Goal: Task Accomplishment & Management: Complete application form

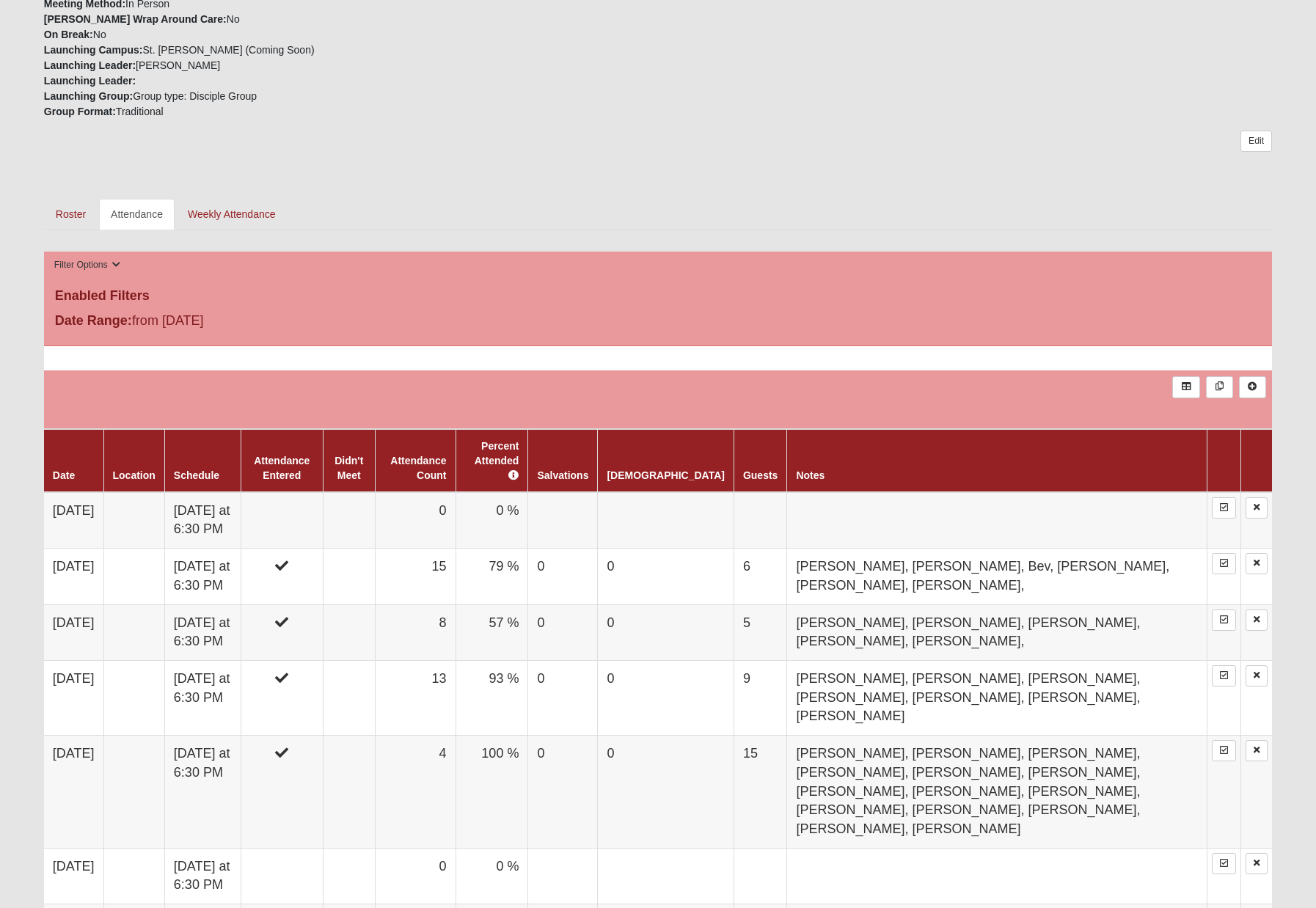
scroll to position [577, 0]
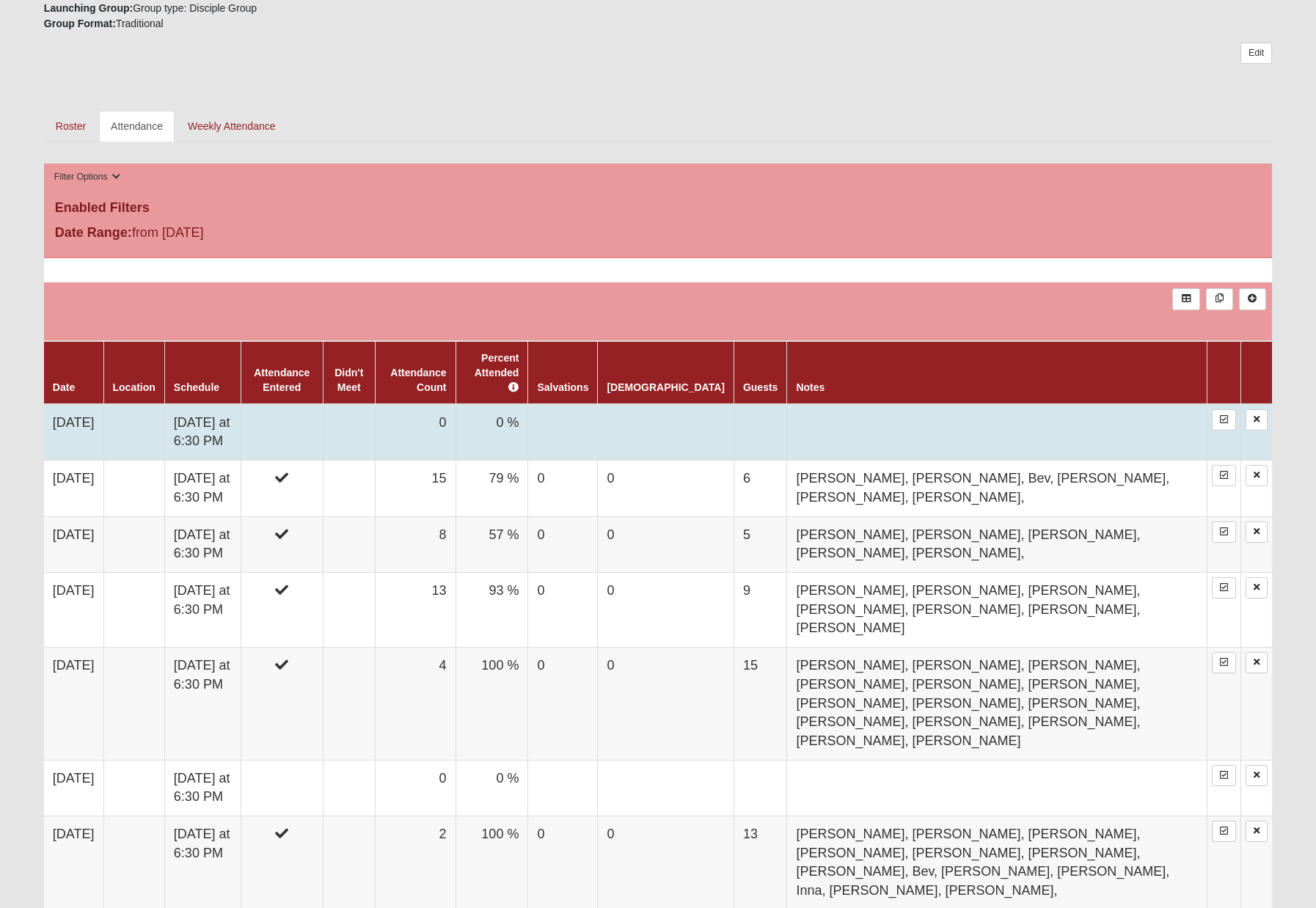
click at [240, 424] on td "[DATE] at 6:30 PM" at bounding box center [203, 432] width 77 height 57
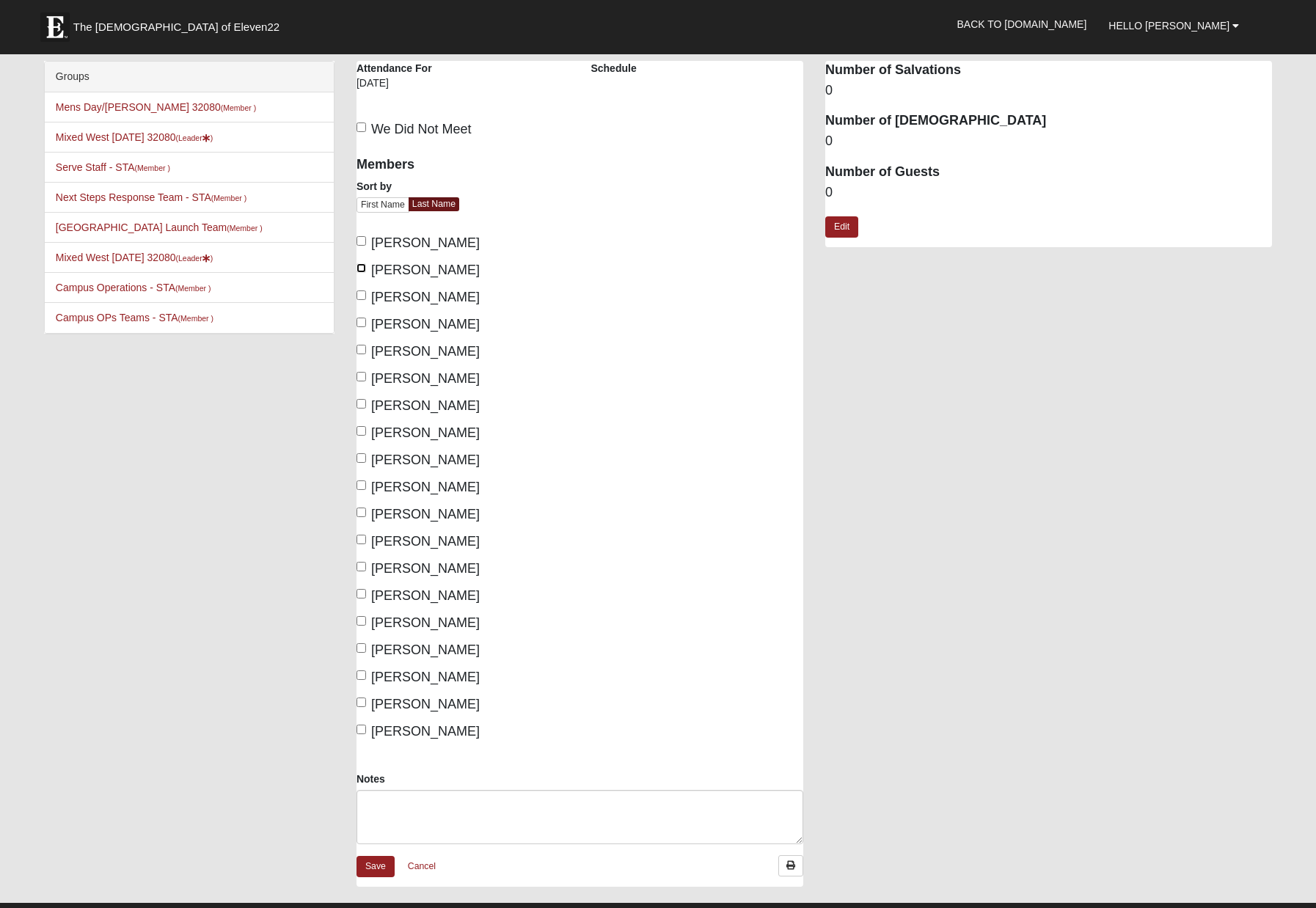
click at [362, 267] on input "Bray, Kyle" at bounding box center [362, 268] width 10 height 10
checkbox input "true"
click at [366, 403] on input "Gurskey, Inna" at bounding box center [362, 404] width 10 height 10
checkbox input "true"
click at [363, 567] on input "Moore, David" at bounding box center [362, 567] width 10 height 10
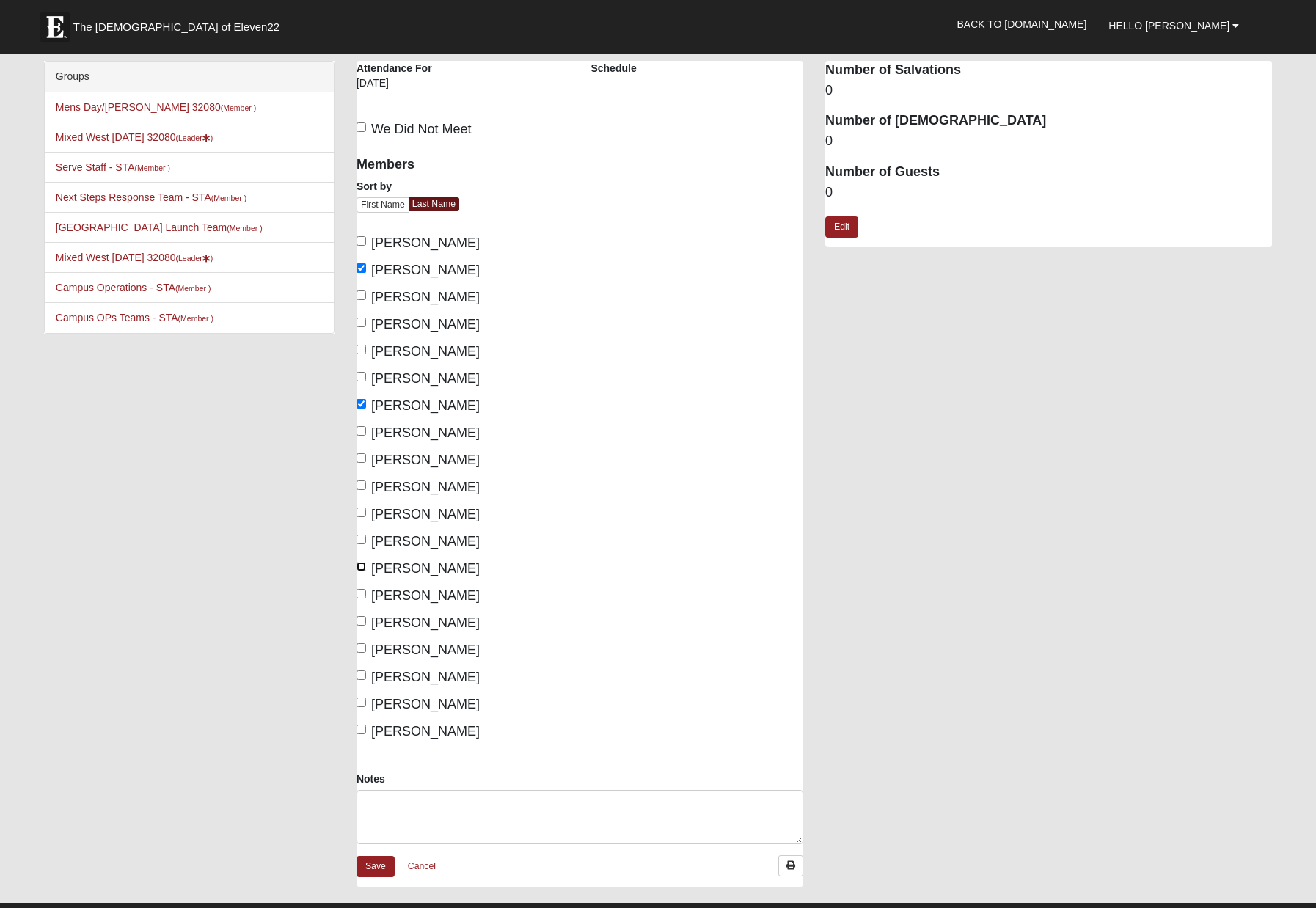
checkbox input "true"
click at [364, 590] on input "Moore, Lori" at bounding box center [362, 594] width 10 height 10
checkbox input "true"
click at [369, 650] on label "Valdivieso, Haley" at bounding box center [418, 649] width 123 height 20
click at [366, 650] on input "Valdivieso, Haley" at bounding box center [362, 648] width 10 height 10
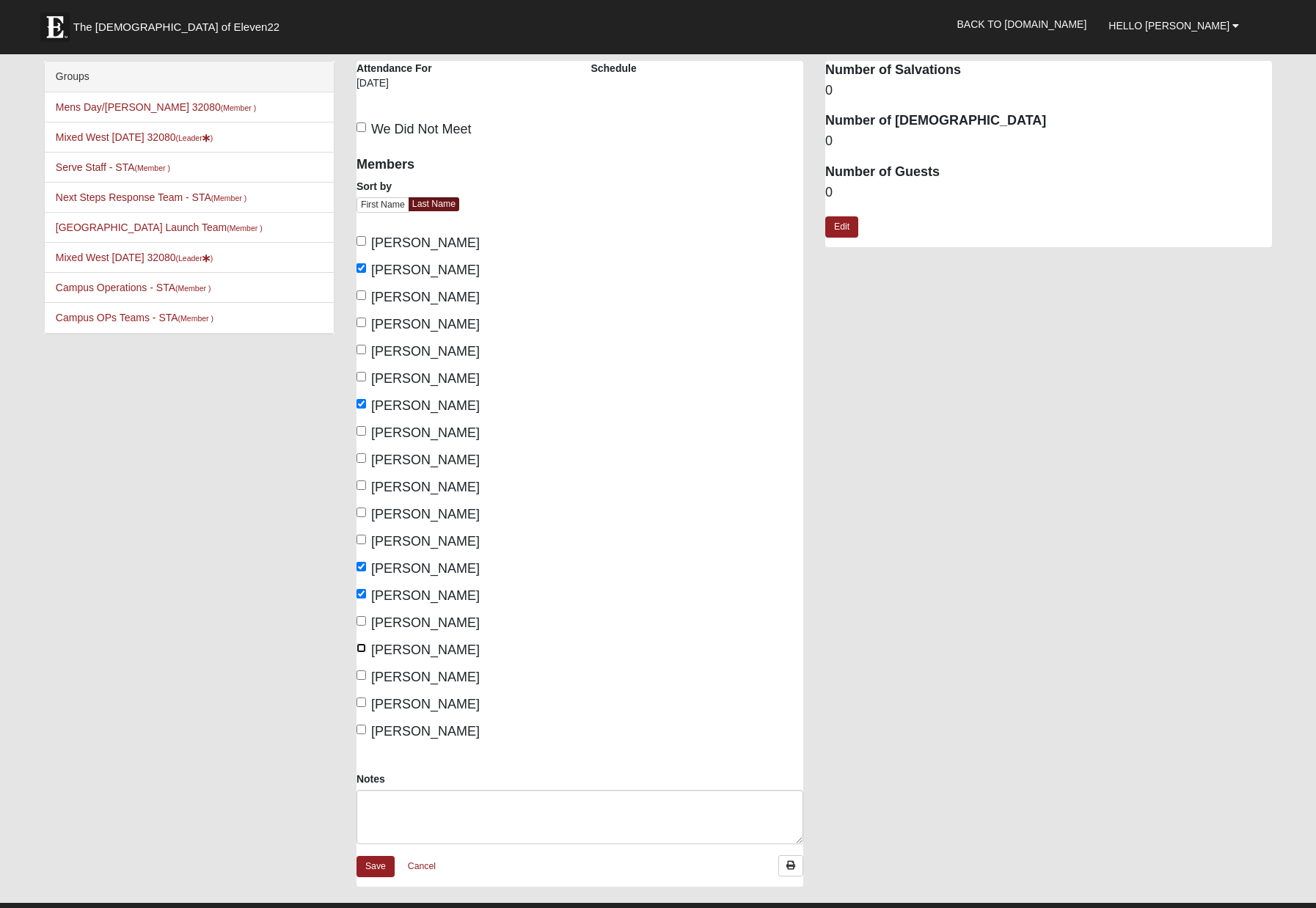
checkbox input "true"
click at [366, 673] on label "Valdivieso, Matthew" at bounding box center [418, 677] width 123 height 20
click at [366, 673] on input "Valdivieso, Matthew" at bounding box center [362, 675] width 10 height 10
checkbox input "true"
click at [367, 698] on label "West, Greg" at bounding box center [418, 704] width 123 height 20
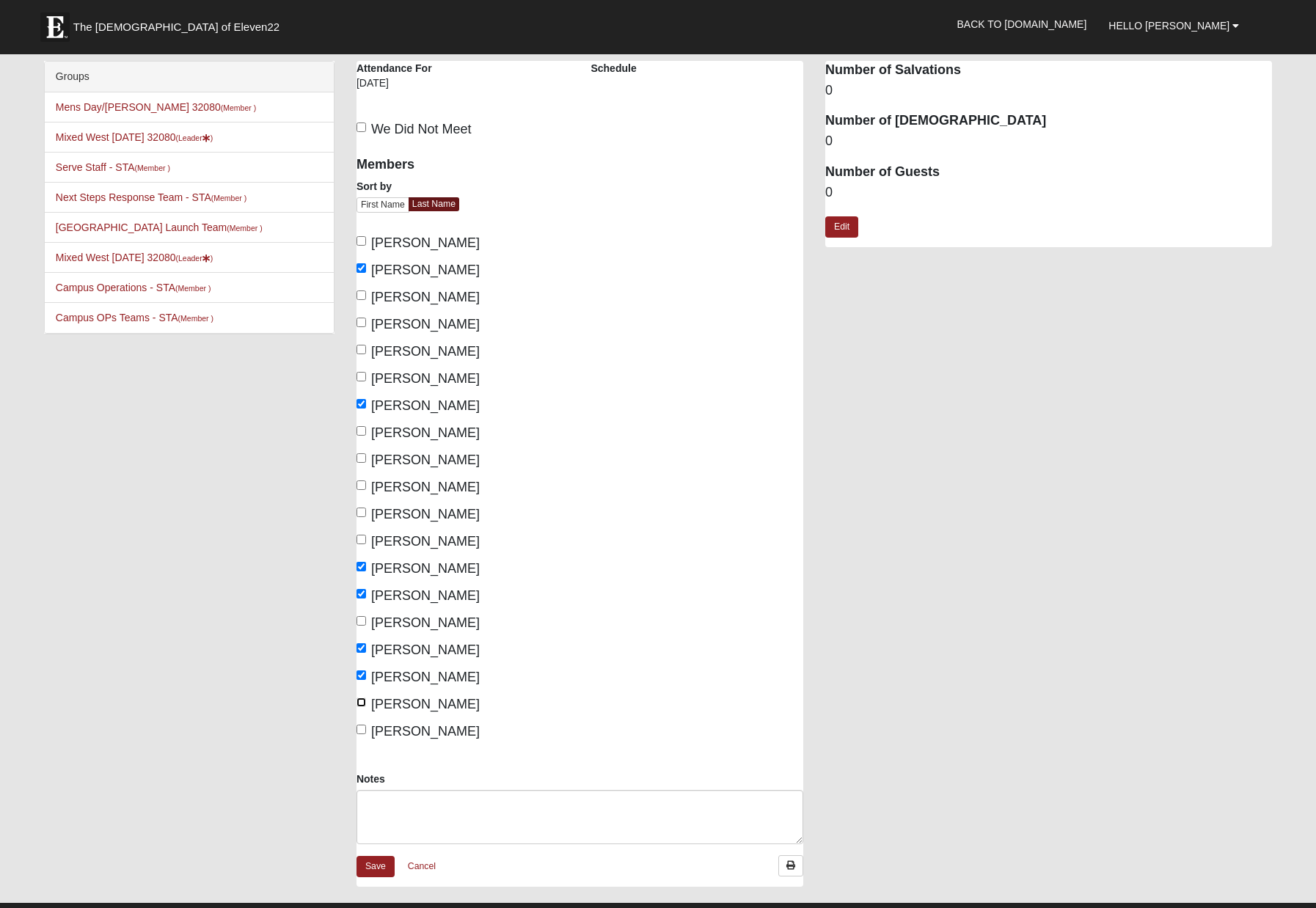
click at [366, 698] on input "West, Greg" at bounding box center [362, 702] width 10 height 10
checkbox input "true"
click at [366, 731] on label "Zahariadis, Andreas" at bounding box center [418, 731] width 123 height 20
click at [366, 731] on input "Zahariadis, Andreas" at bounding box center [362, 729] width 10 height 10
checkbox input "true"
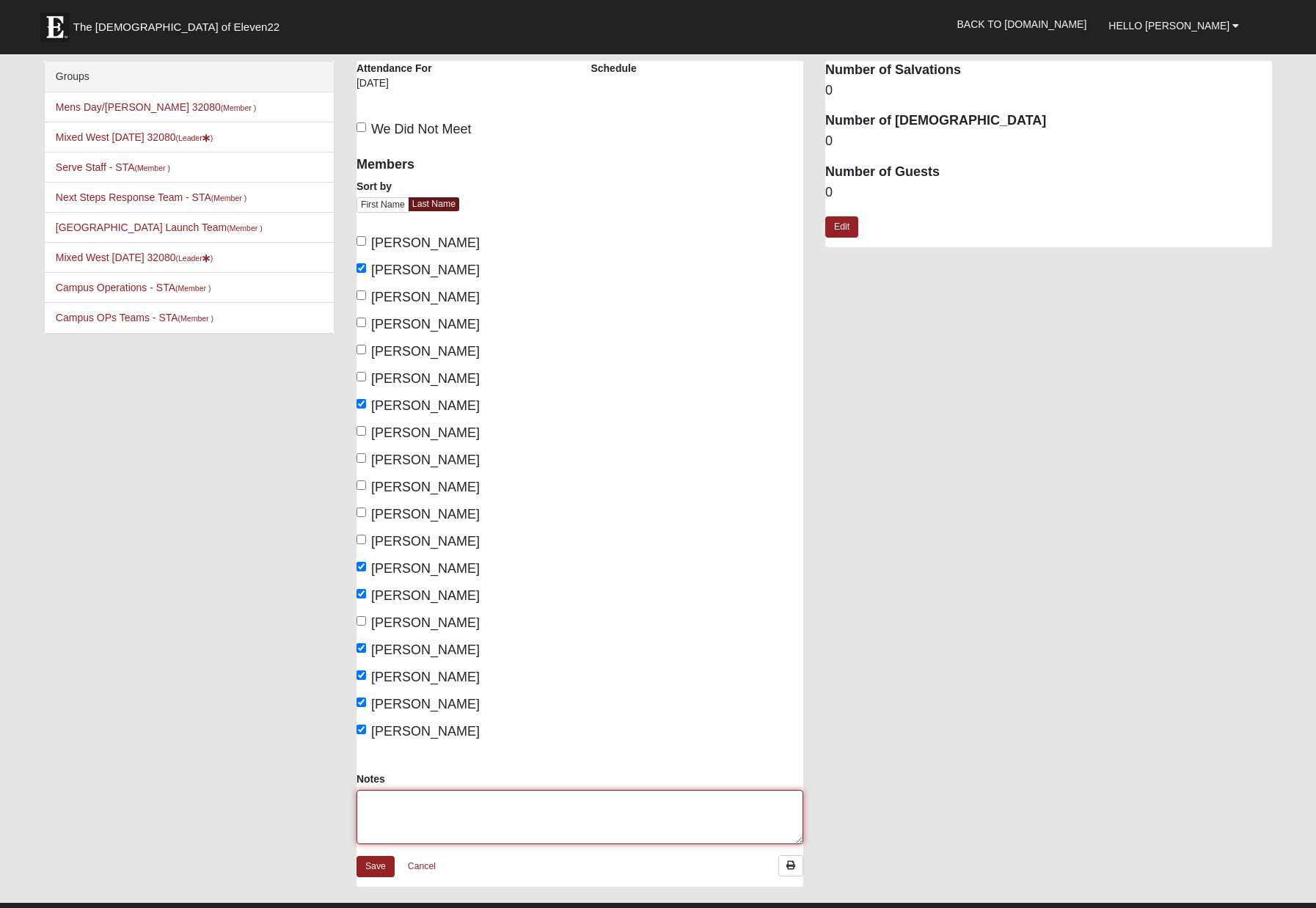
click at [370, 797] on textarea "Notes" at bounding box center [580, 817] width 447 height 54
type textarea "Brant, Sarah, Mary, Apil, Andrew, Beth"
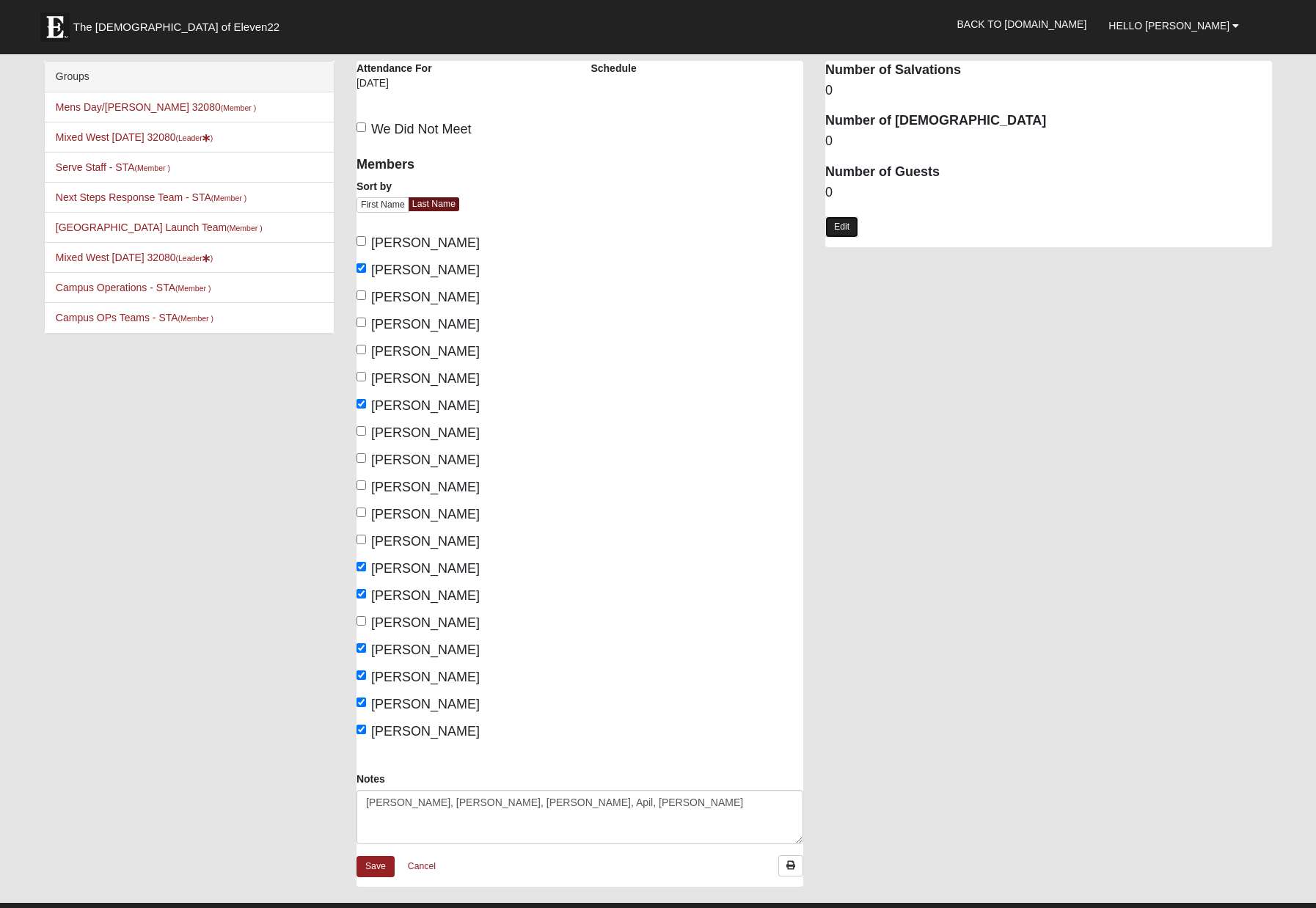
click at [847, 227] on link "Edit" at bounding box center [841, 227] width 33 height 22
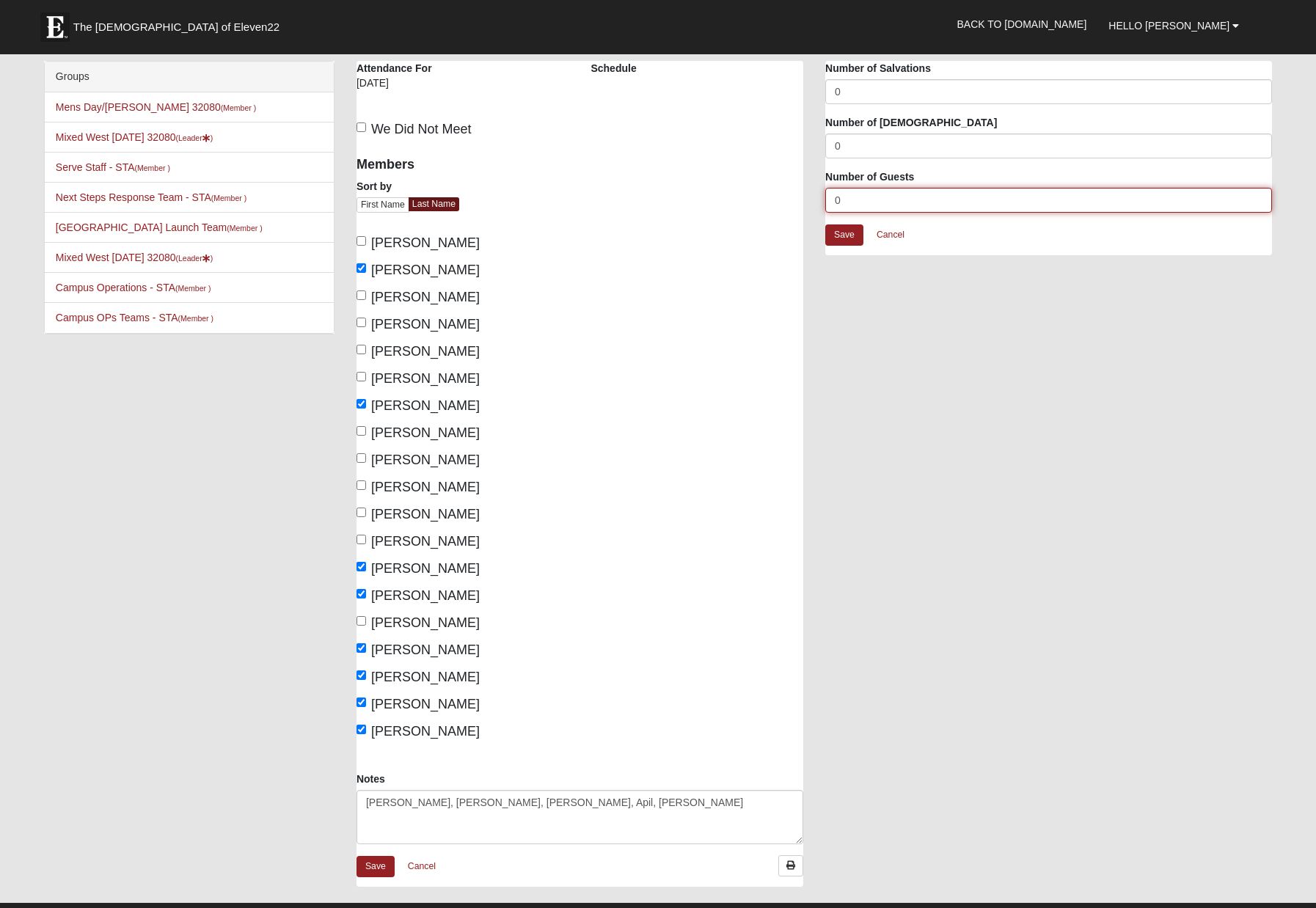
drag, startPoint x: 848, startPoint y: 201, endPoint x: 759, endPoint y: 202, distance: 89.0
click at [759, 202] on div "Mixed West Tuesday 32080 Attendance Attendance For 10/14/2025 Schedule We Did N…" at bounding box center [814, 480] width 938 height 840
type input "6"
click at [829, 233] on link "Save" at bounding box center [844, 235] width 38 height 22
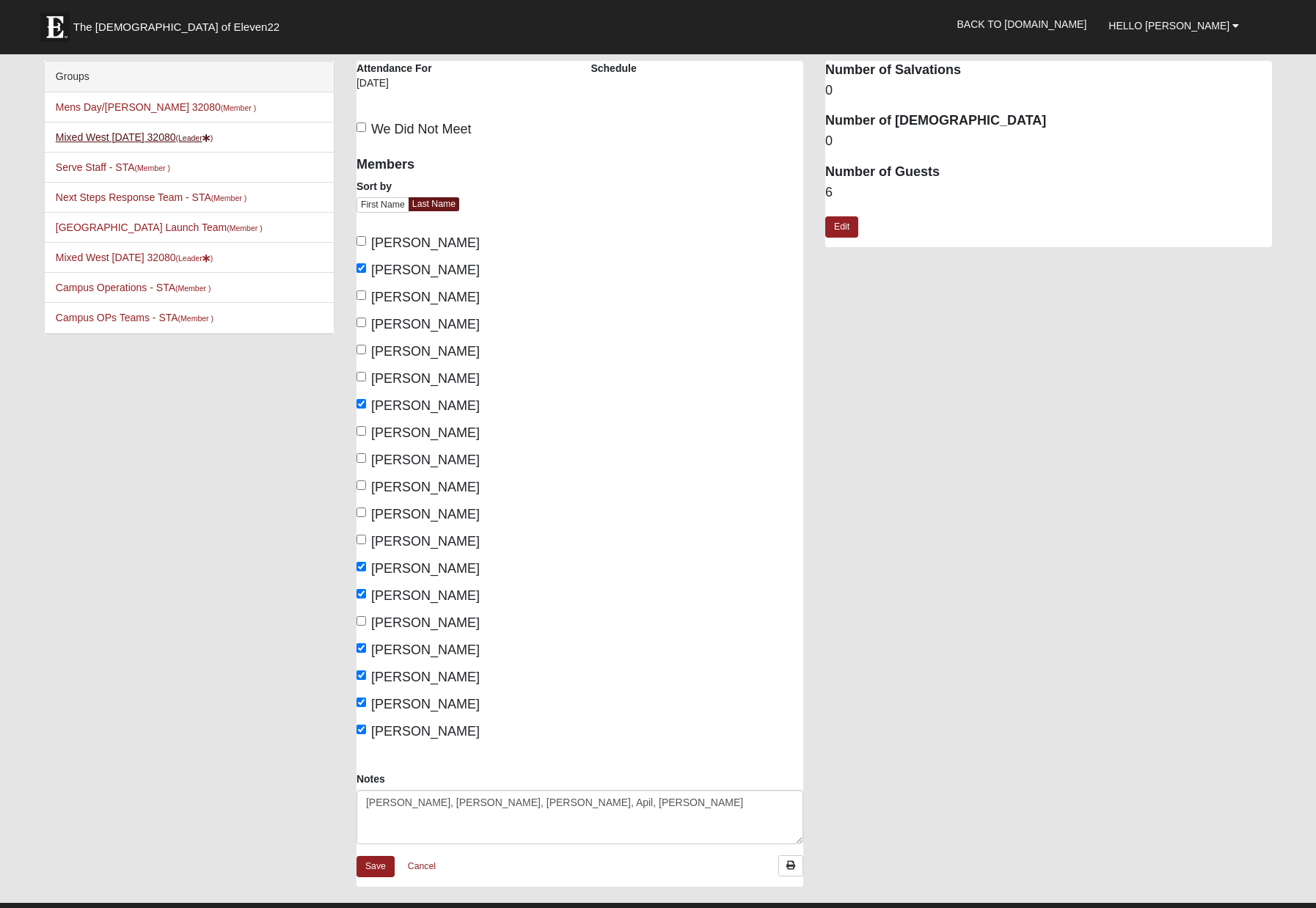
scroll to position [290, 0]
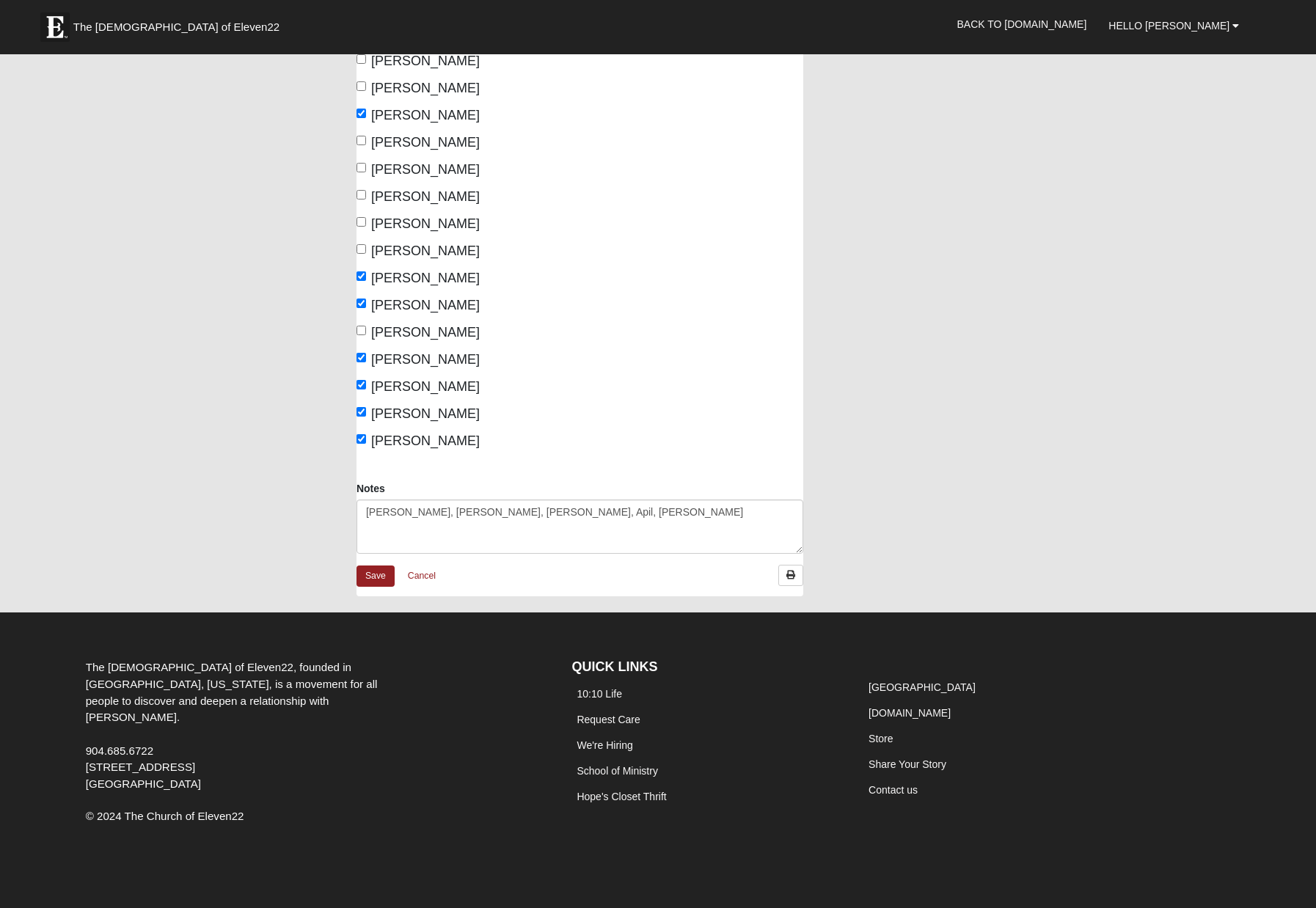
drag, startPoint x: 482, startPoint y: 236, endPoint x: 484, endPoint y: 362, distance: 126.0
click at [484, 362] on div "Members Sort by First Name Last Name Andrews, Lee Bray, Kyle Cerrato, Greg Chur…" at bounding box center [463, 153] width 213 height 594
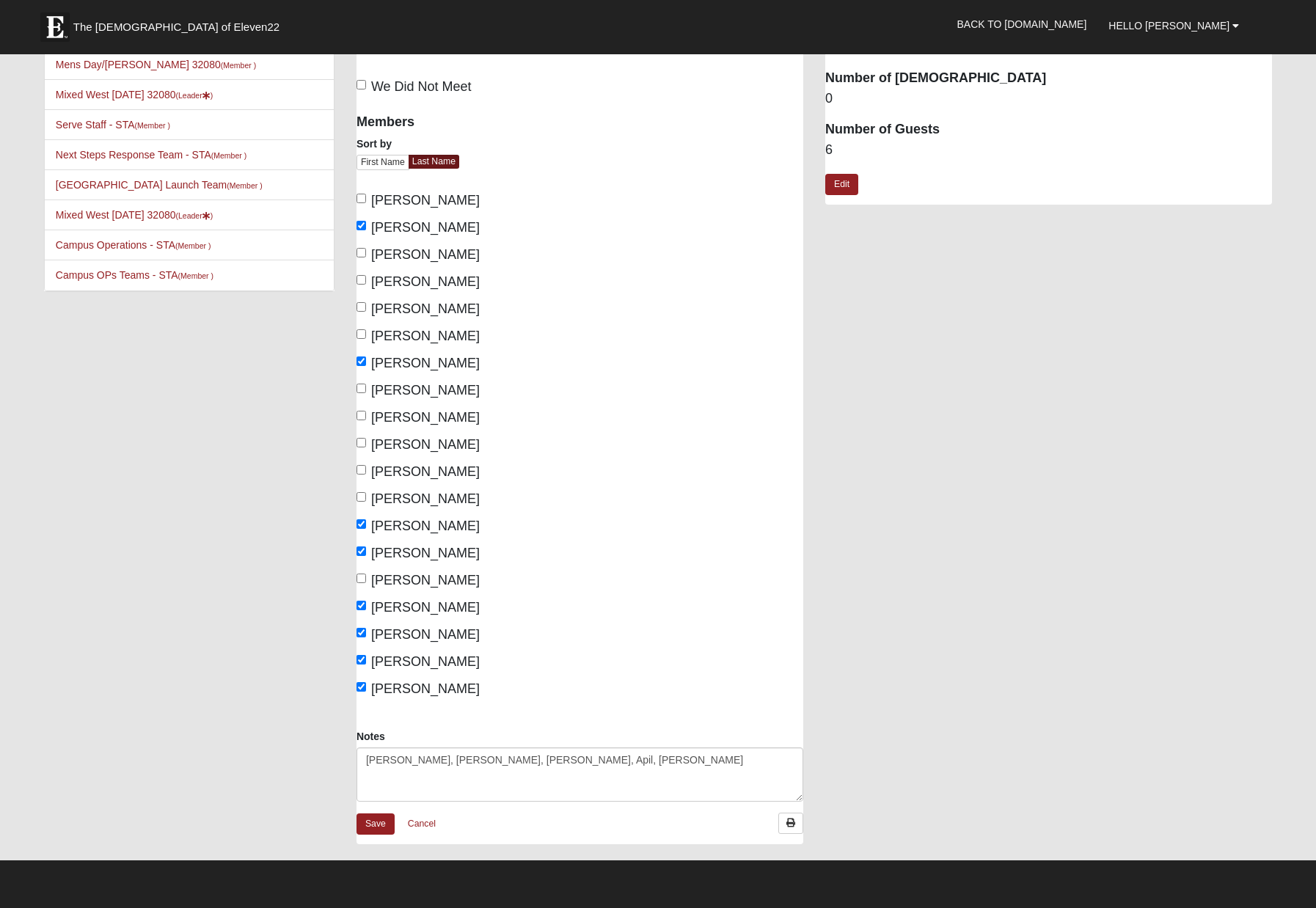
scroll to position [45, 0]
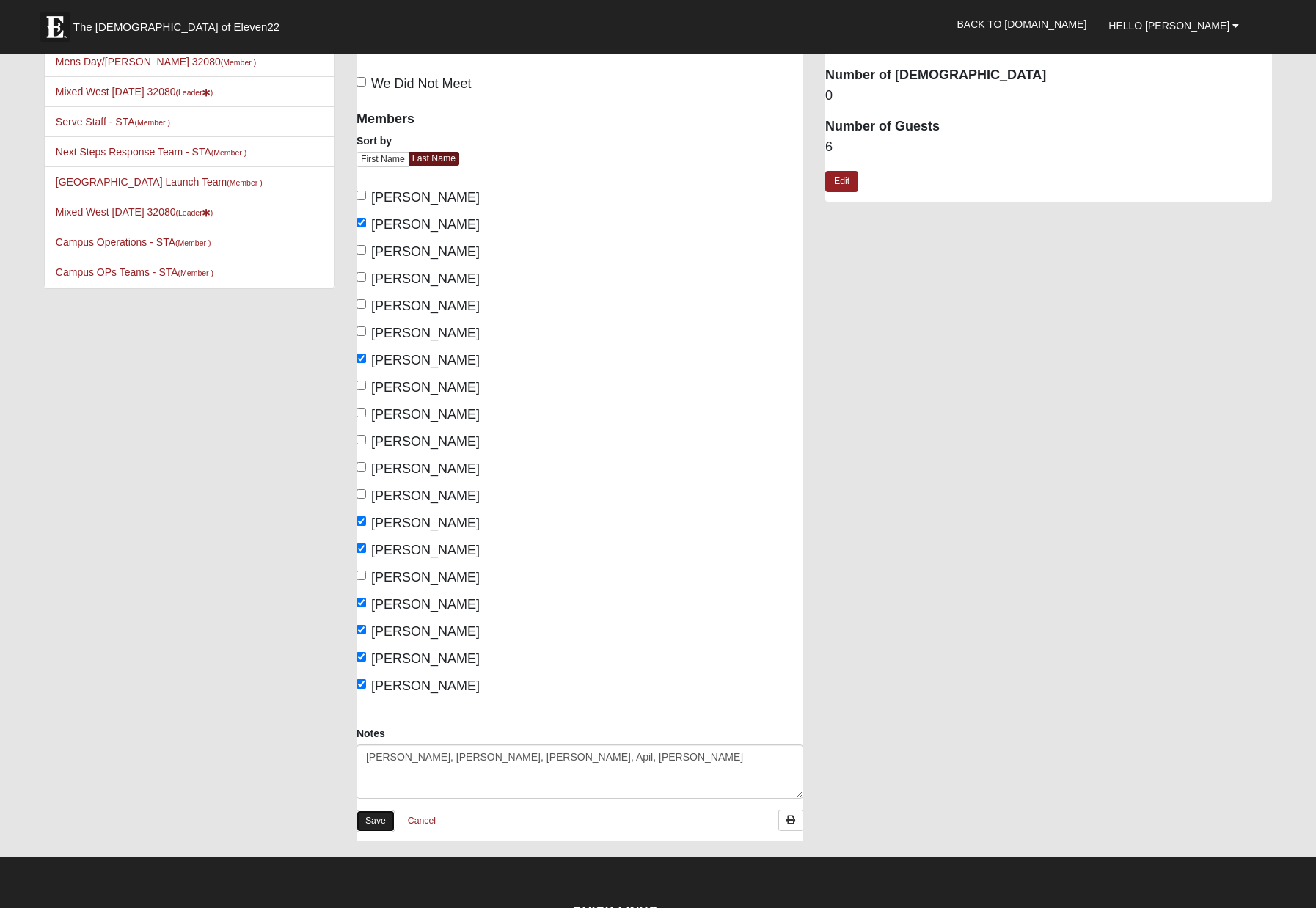
click at [389, 812] on link "Save" at bounding box center [376, 821] width 38 height 22
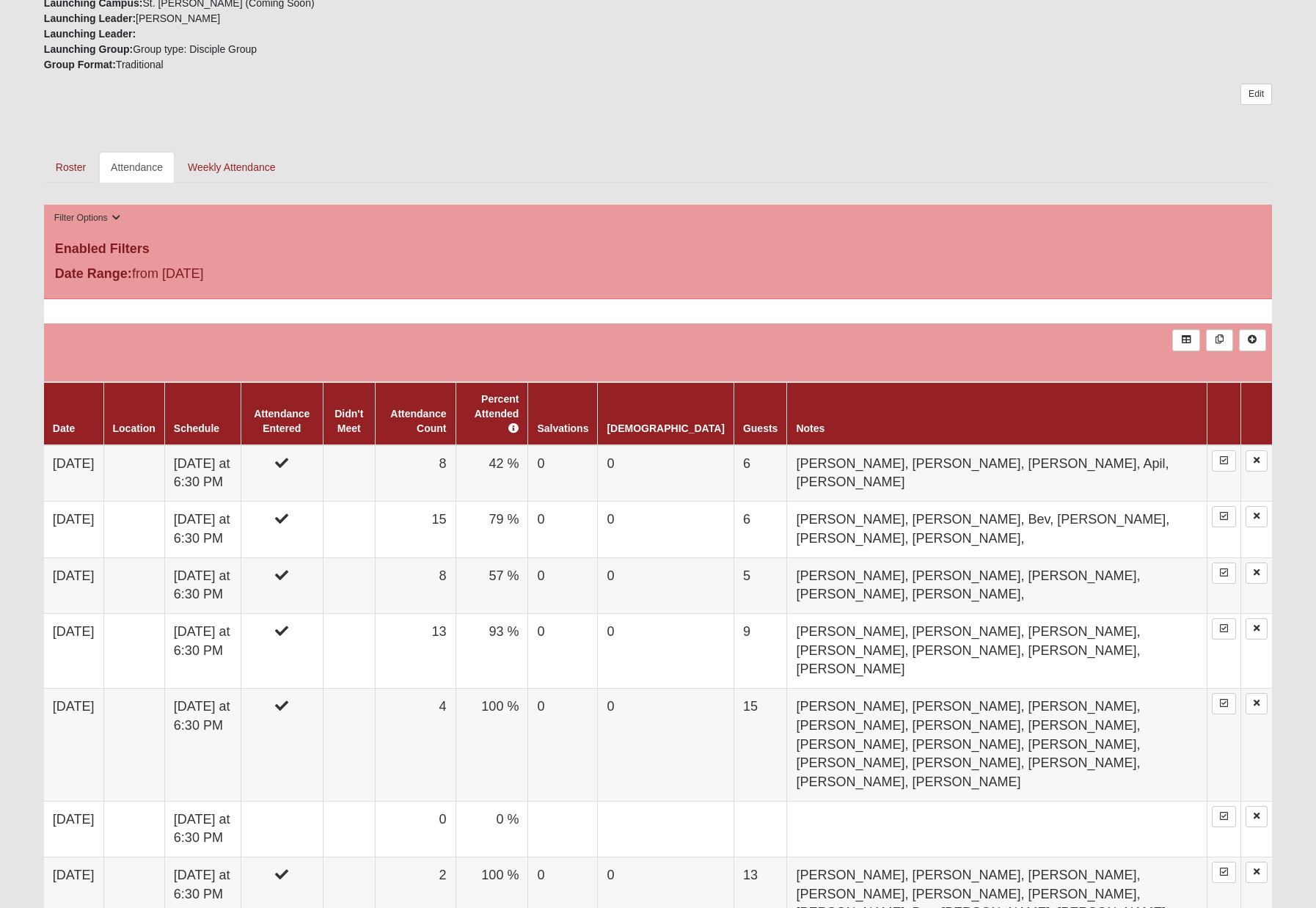
scroll to position [665, 0]
